Goal: Use online tool/utility: Use online tool/utility

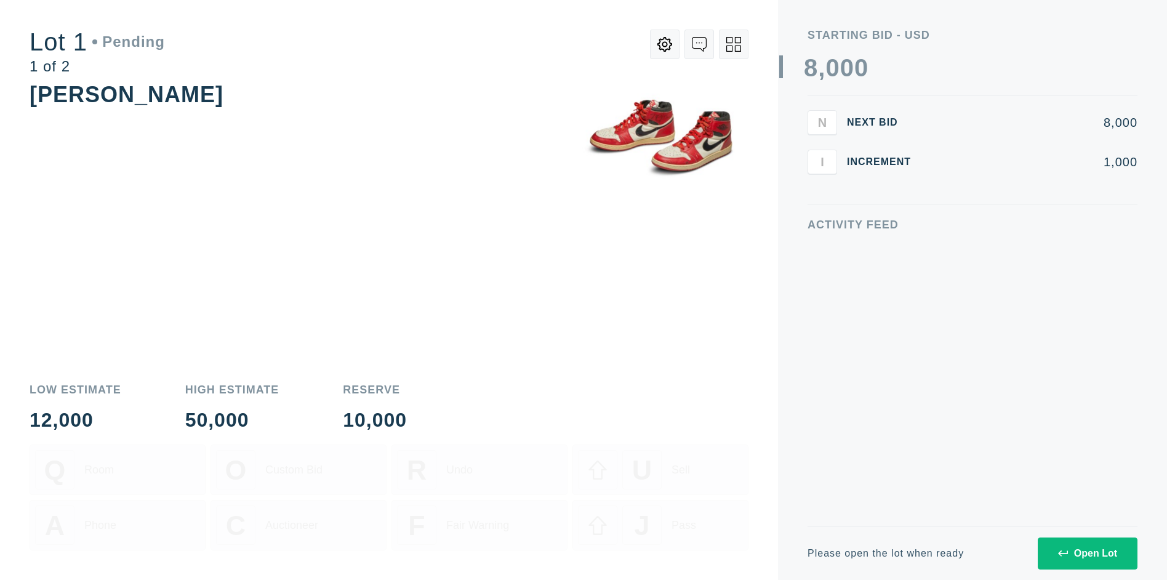
click at [1087, 553] on div "Open Lot" at bounding box center [1087, 553] width 59 height 11
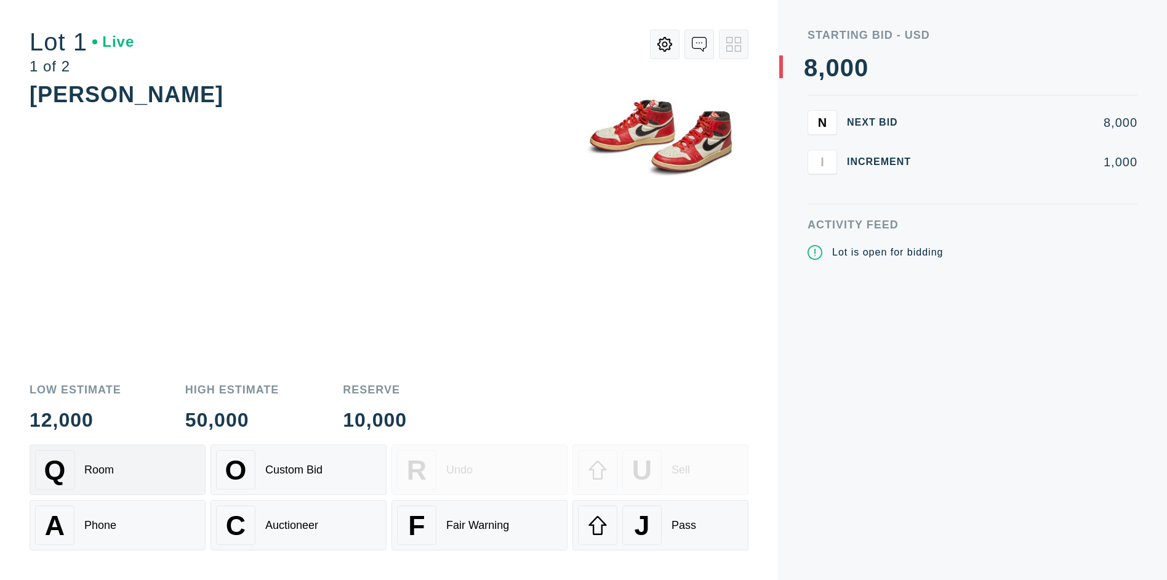
click at [118, 470] on div "Q Room" at bounding box center [117, 469] width 165 height 39
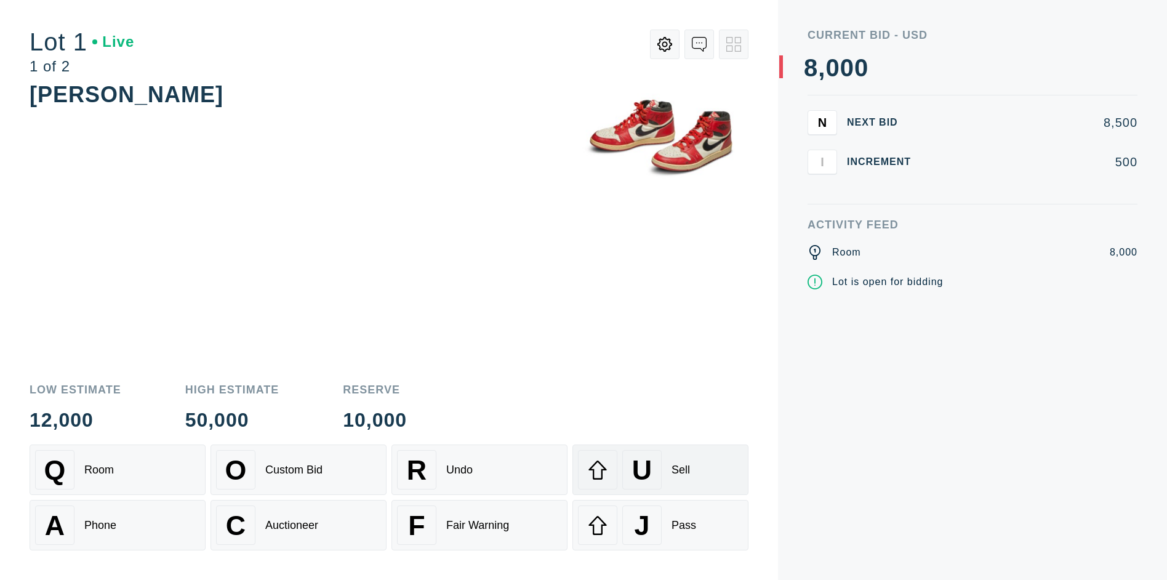
click at [660, 470] on div "U" at bounding box center [641, 469] width 39 height 39
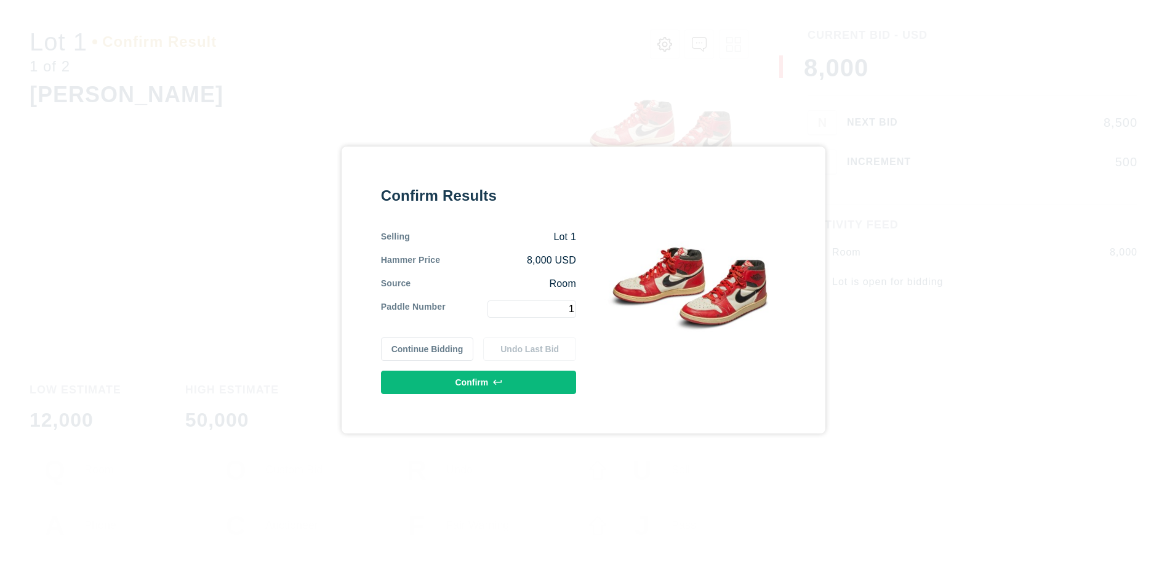
type input "1"
click at [478, 382] on button "Confirm" at bounding box center [478, 382] width 195 height 23
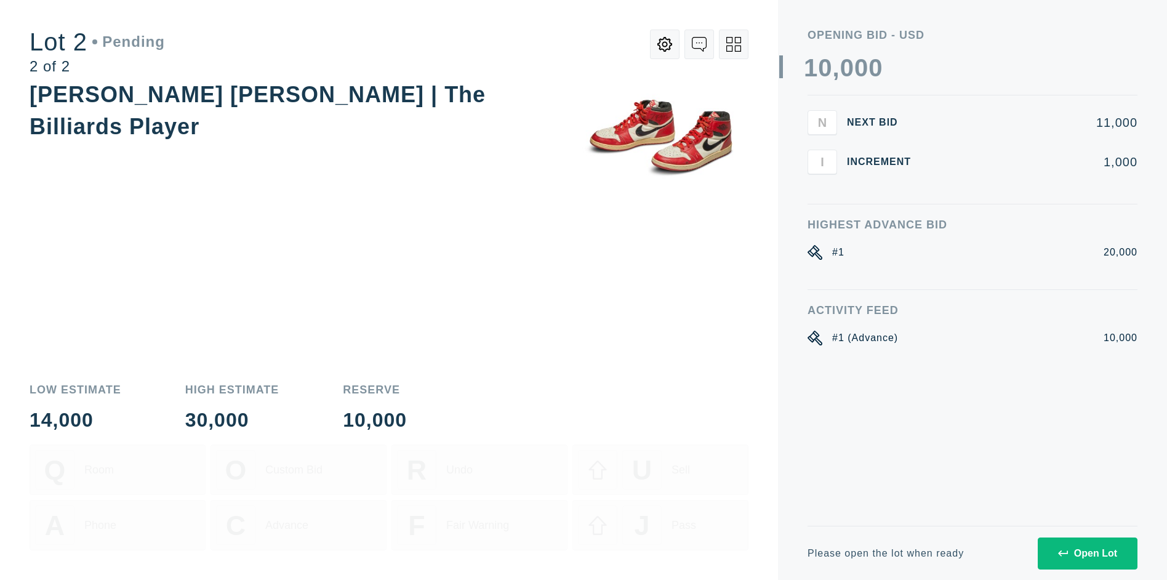
click at [1087, 553] on div "Open Lot" at bounding box center [1087, 553] width 59 height 11
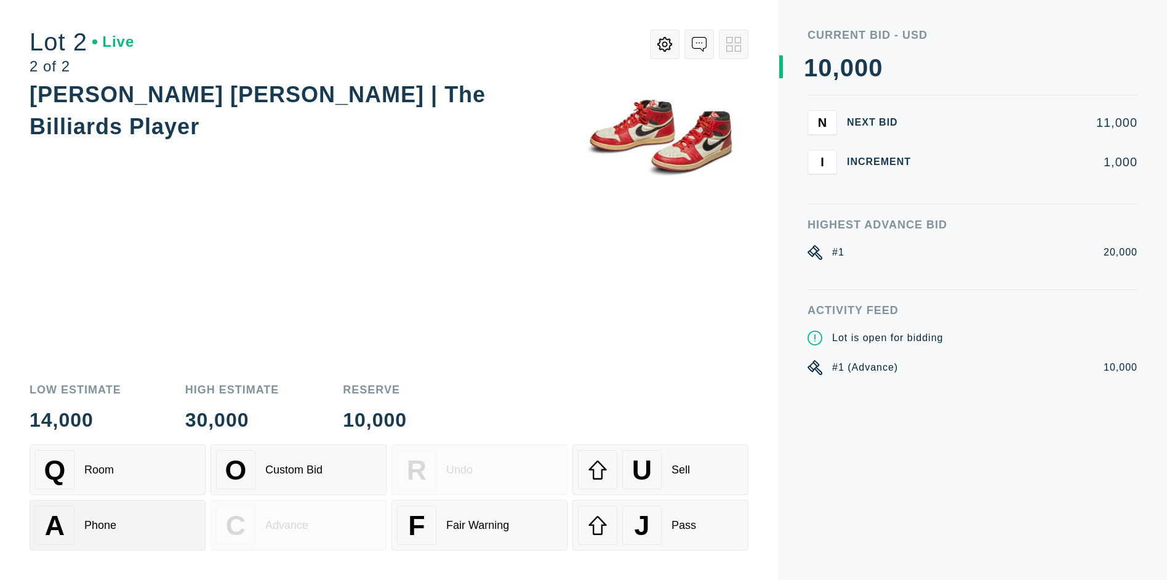
click at [118, 525] on div "A Phone" at bounding box center [117, 524] width 165 height 39
